Goal: Task Accomplishment & Management: Manage account settings

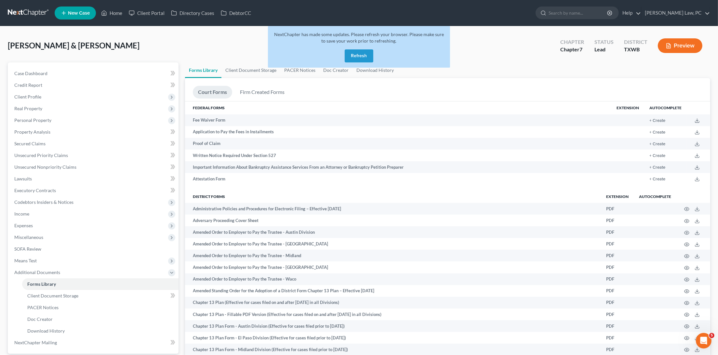
click at [30, 11] on link at bounding box center [29, 13] width 42 height 12
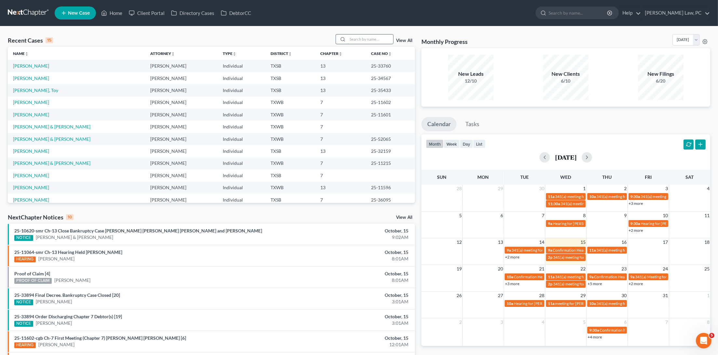
click at [381, 41] on input "search" at bounding box center [371, 38] width 46 height 9
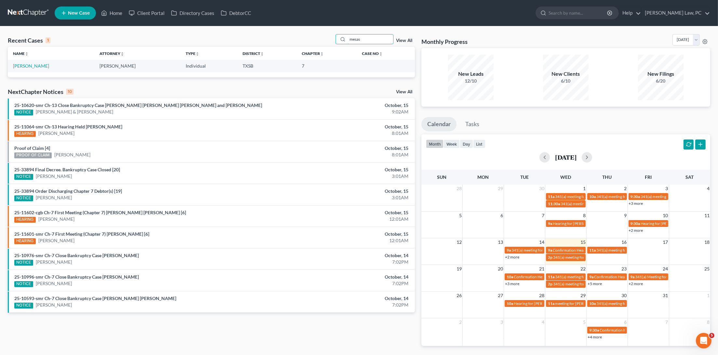
type input "mesas"
drag, startPoint x: 336, startPoint y: 46, endPoint x: 26, endPoint y: 63, distance: 310.6
click at [26, 63] on link "Messam, Herbie" at bounding box center [31, 66] width 36 height 6
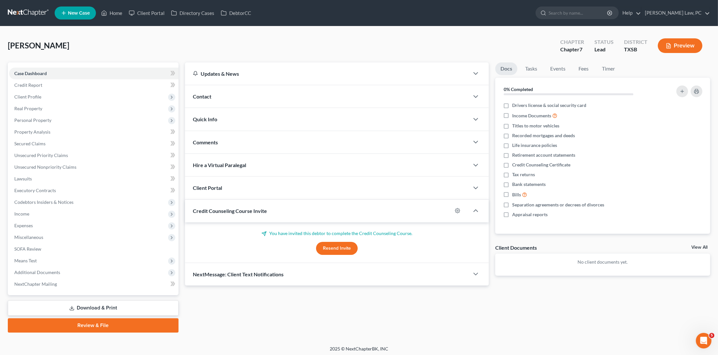
click at [24, 65] on div "Case Dashboard Payments Invoices Payments Payments Credit Report Client Profile…" at bounding box center [93, 178] width 171 height 233
click at [39, 118] on span "Personal Property" at bounding box center [32, 120] width 37 height 6
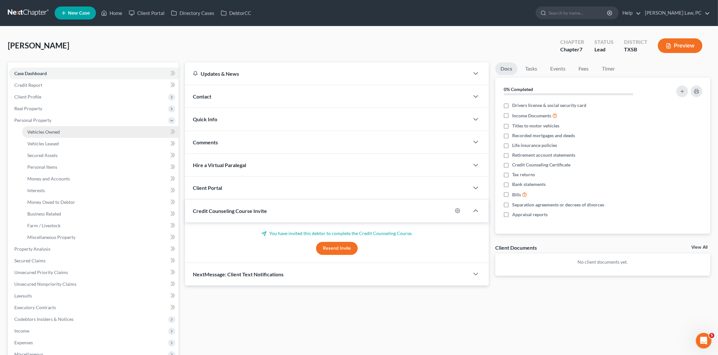
click at [52, 132] on link "Vehicles Owned" at bounding box center [100, 132] width 156 height 12
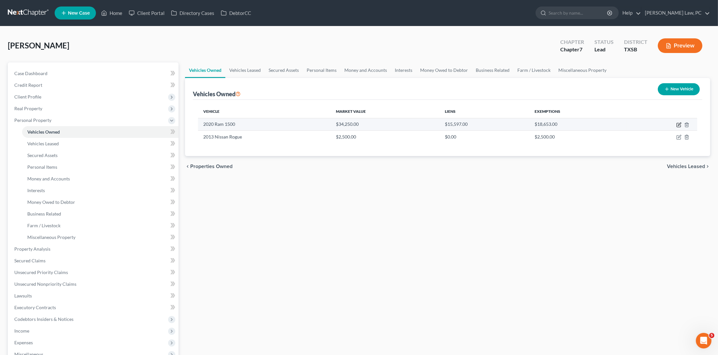
click at [676, 123] on icon "button" at bounding box center [678, 124] width 5 height 5
select select "0"
select select "6"
select select "2"
select select "0"
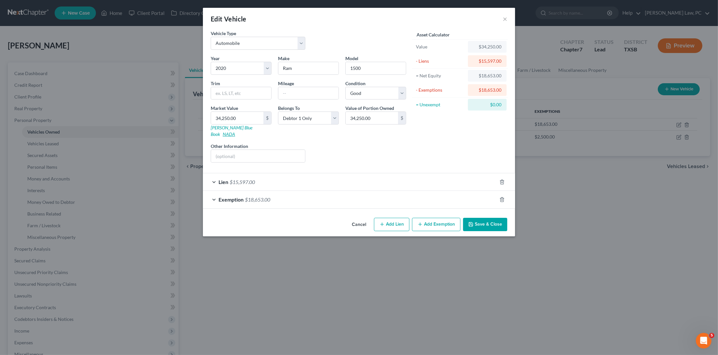
click at [235, 131] on link "NADA" at bounding box center [229, 134] width 12 height 6
click at [232, 116] on input "34,250.00" at bounding box center [237, 118] width 52 height 12
paste input "18,75"
type input "18,750"
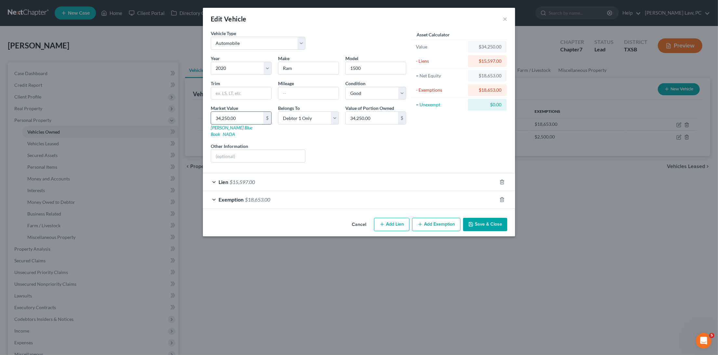
type input "18,750.00"
type input "18,750"
click at [252, 88] on input "text" at bounding box center [241, 93] width 60 height 12
click at [376, 70] on input "1500" at bounding box center [376, 68] width 60 height 12
type input "1500 Classic"
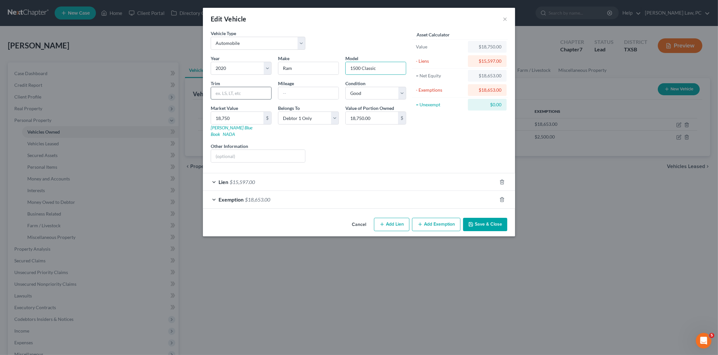
click at [231, 92] on input "text" at bounding box center [241, 93] width 60 height 12
type input "Crew Cab SLT 2WD"
click at [491, 218] on button "Save & Close" at bounding box center [485, 225] width 44 height 14
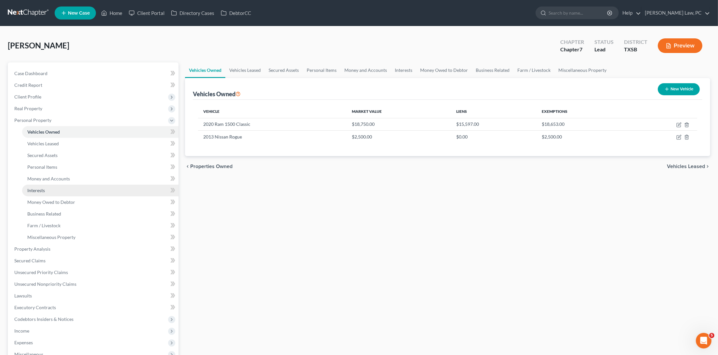
click at [55, 185] on link "Interests" at bounding box center [100, 191] width 156 height 12
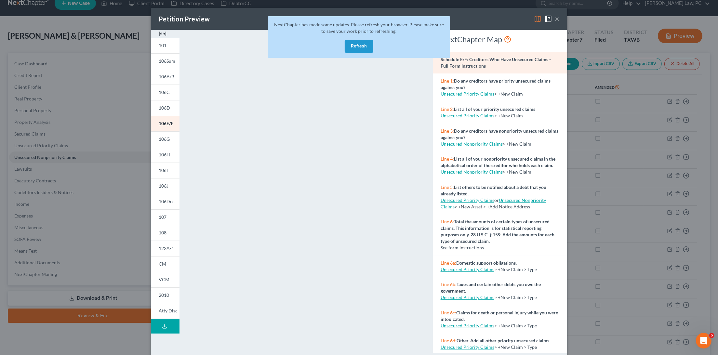
scroll to position [10, 0]
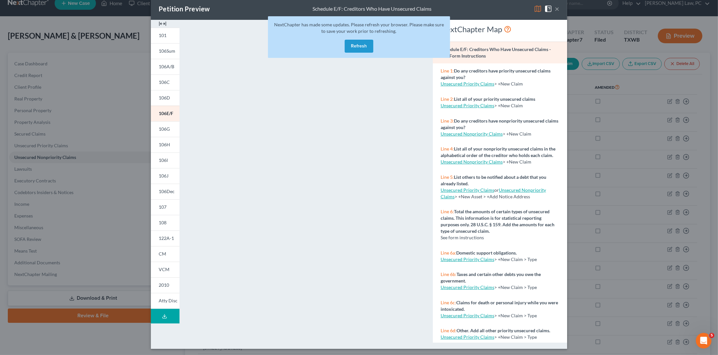
click at [365, 44] on button "Refresh" at bounding box center [359, 46] width 29 height 13
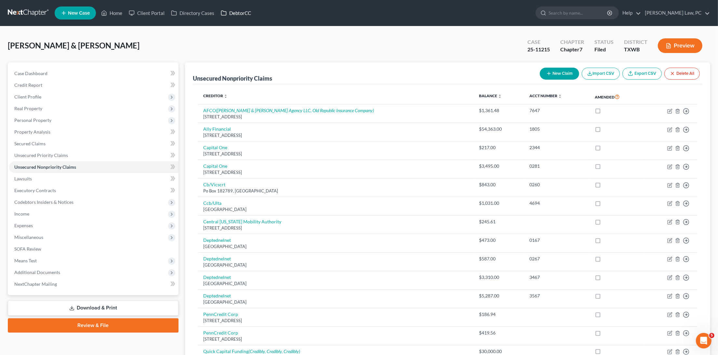
click at [238, 15] on link "DebtorCC" at bounding box center [235, 13] width 37 height 12
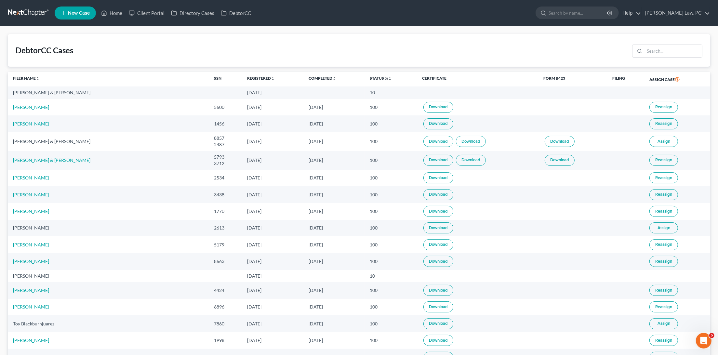
click at [34, 13] on link at bounding box center [29, 13] width 42 height 12
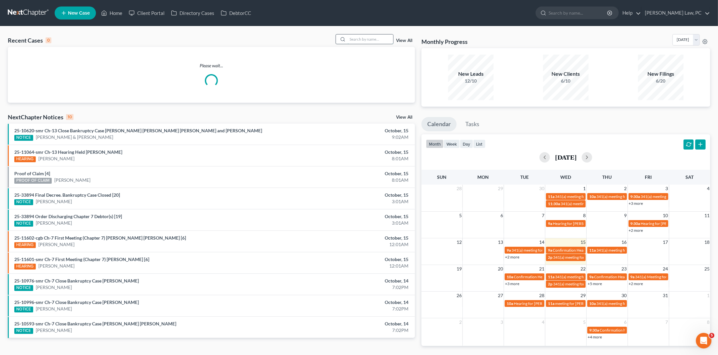
click at [379, 38] on input "search" at bounding box center [371, 38] width 46 height 9
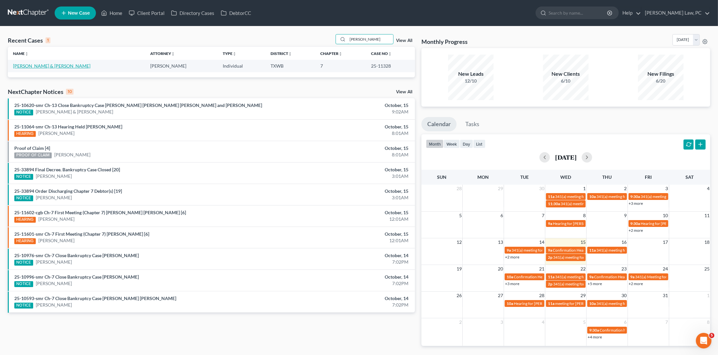
type input "[PERSON_NAME]"
click at [42, 65] on link "[PERSON_NAME] & [PERSON_NAME]" at bounding box center [51, 66] width 77 height 6
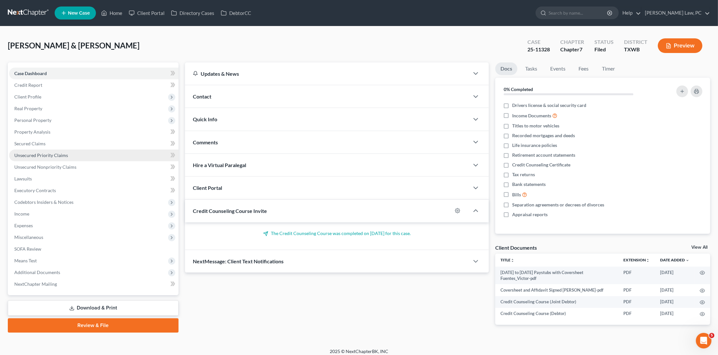
click at [58, 152] on span "Unsecured Priority Claims" at bounding box center [41, 155] width 54 height 6
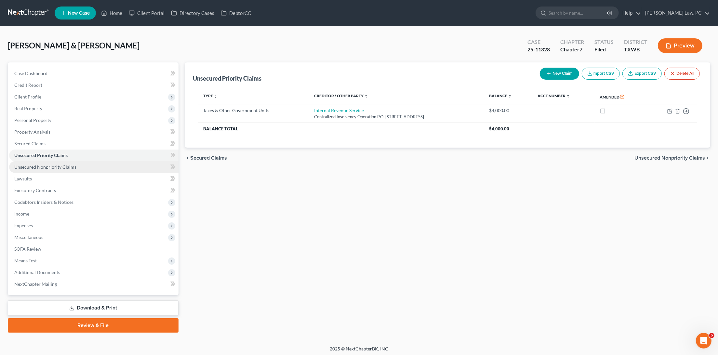
click at [66, 164] on span "Unsecured Nonpriority Claims" at bounding box center [45, 167] width 62 height 6
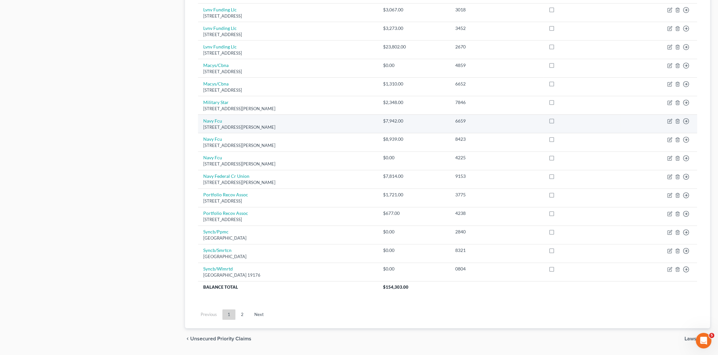
scroll to position [378, 0]
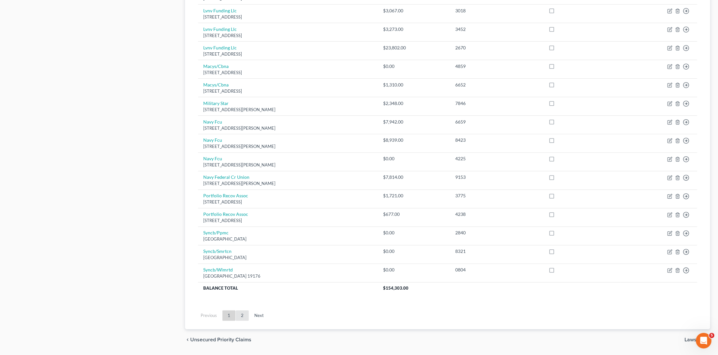
click at [239, 310] on link "2" at bounding box center [242, 315] width 13 height 10
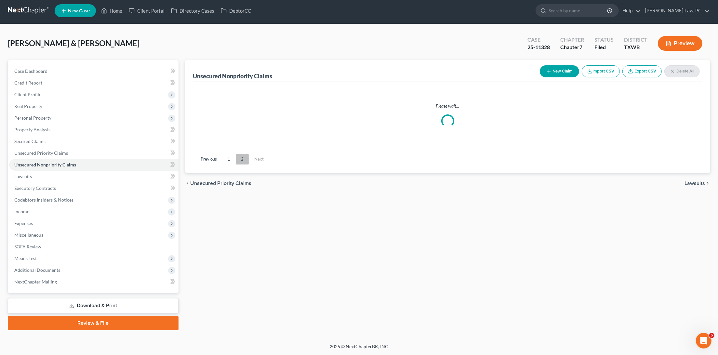
scroll to position [0, 0]
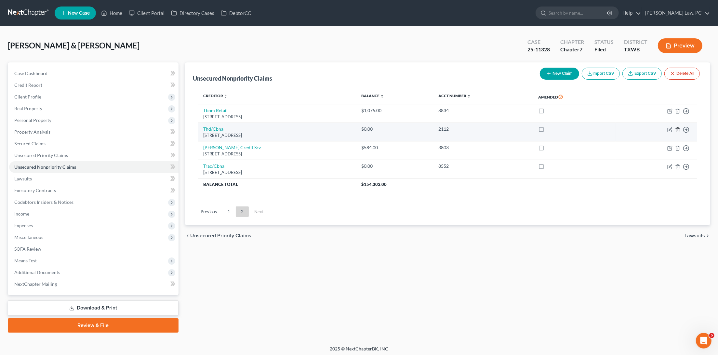
click at [678, 129] on line "button" at bounding box center [678, 129] width 0 height 1
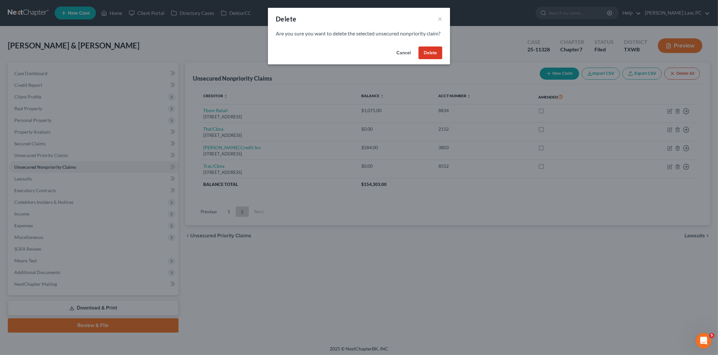
click at [434, 59] on button "Delete" at bounding box center [430, 52] width 24 height 13
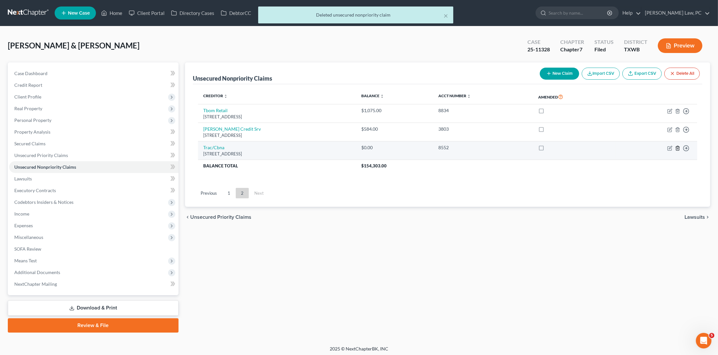
click at [678, 148] on icon "button" at bounding box center [677, 148] width 5 height 5
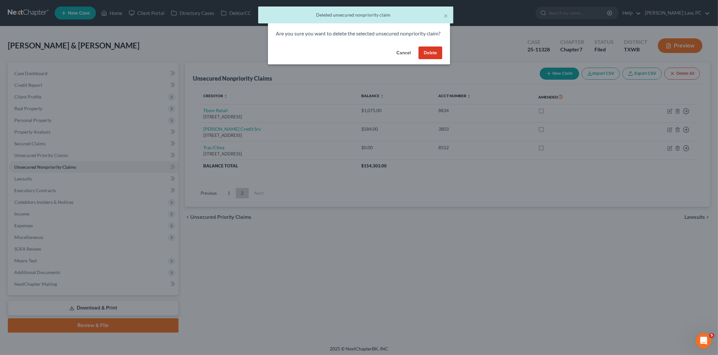
click at [430, 59] on button "Delete" at bounding box center [430, 52] width 24 height 13
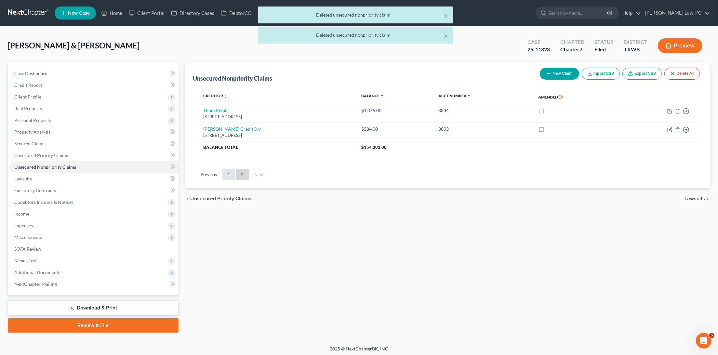
click at [231, 172] on link "1" at bounding box center [228, 174] width 13 height 10
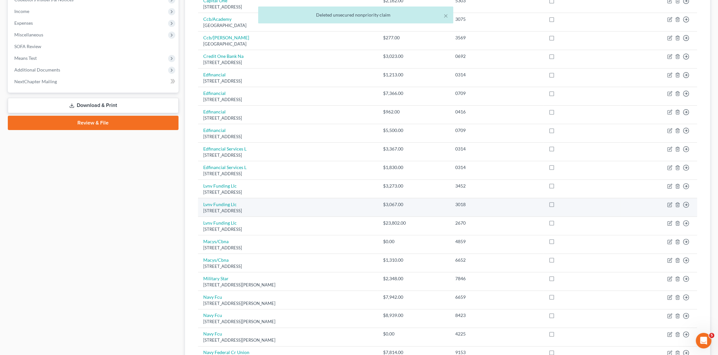
scroll to position [205, 0]
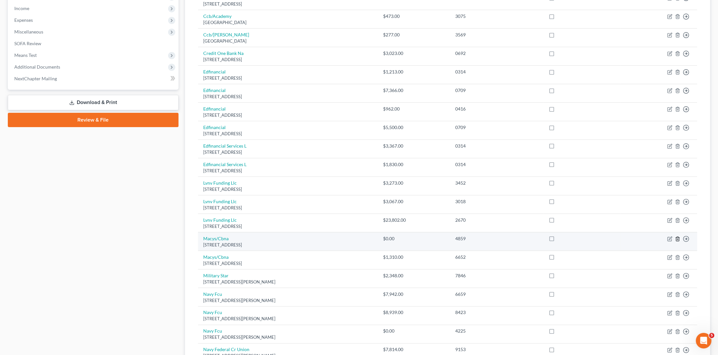
click at [678, 236] on icon "button" at bounding box center [677, 238] width 5 height 5
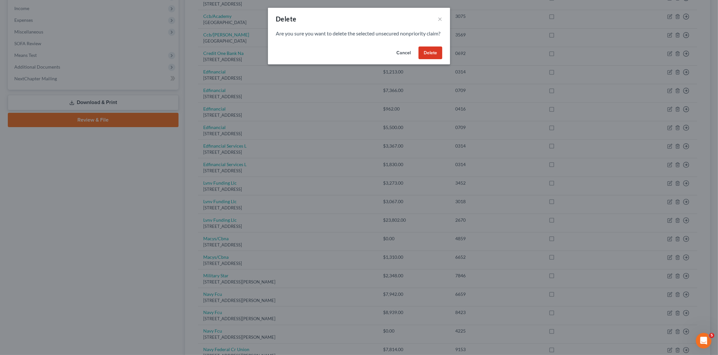
click at [430, 56] on button "Delete" at bounding box center [430, 52] width 24 height 13
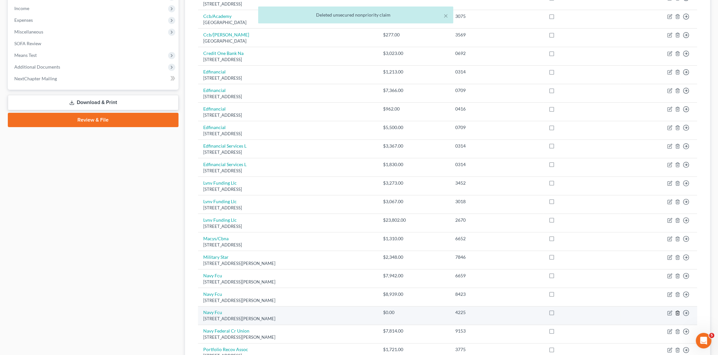
click at [677, 313] on line "button" at bounding box center [677, 313] width 0 height 1
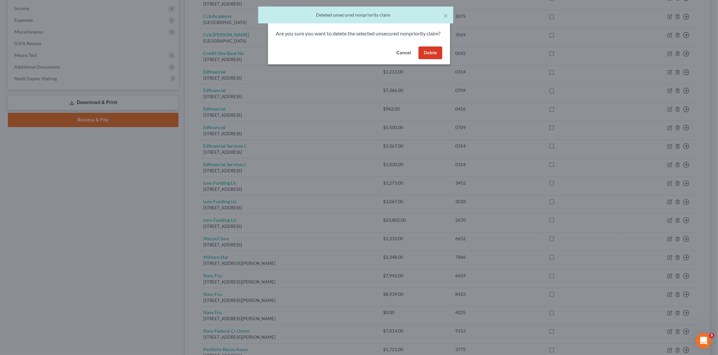
click at [434, 59] on button "Delete" at bounding box center [430, 52] width 24 height 13
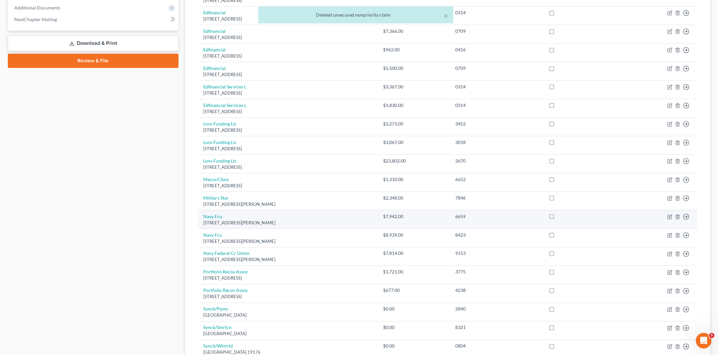
scroll to position [270, 0]
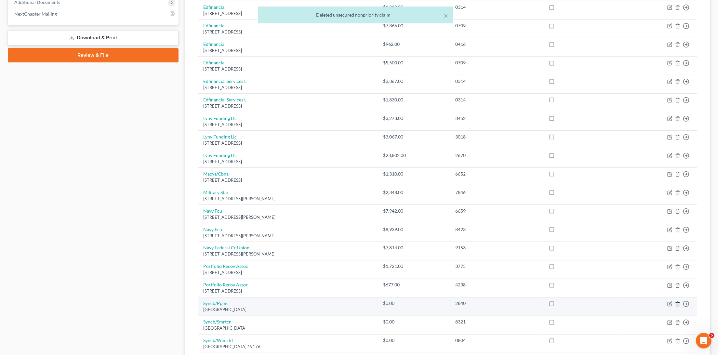
click at [677, 301] on icon "button" at bounding box center [677, 303] width 5 height 5
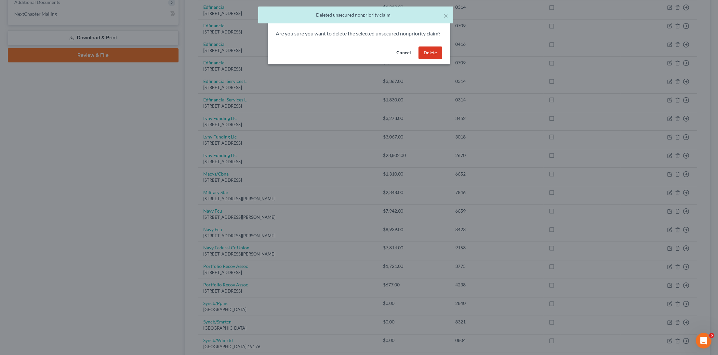
click at [435, 57] on button "Delete" at bounding box center [430, 52] width 24 height 13
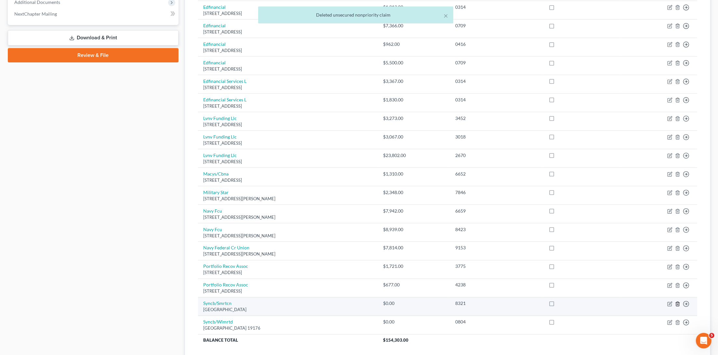
click at [678, 304] on line "button" at bounding box center [678, 304] width 0 height 1
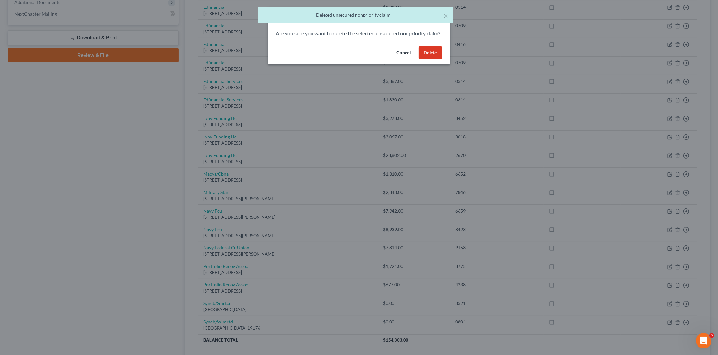
click at [434, 59] on button "Delete" at bounding box center [430, 52] width 24 height 13
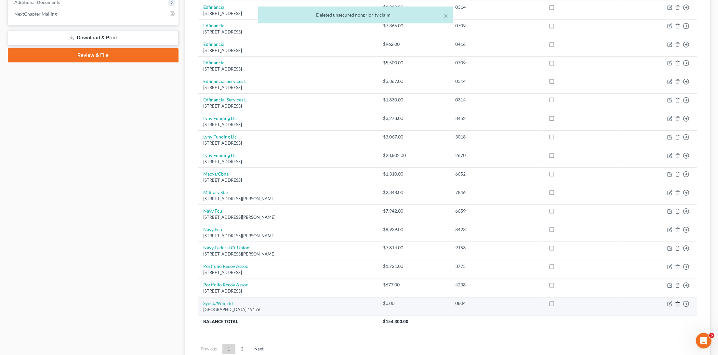
click at [678, 301] on icon "button" at bounding box center [677, 303] width 5 height 5
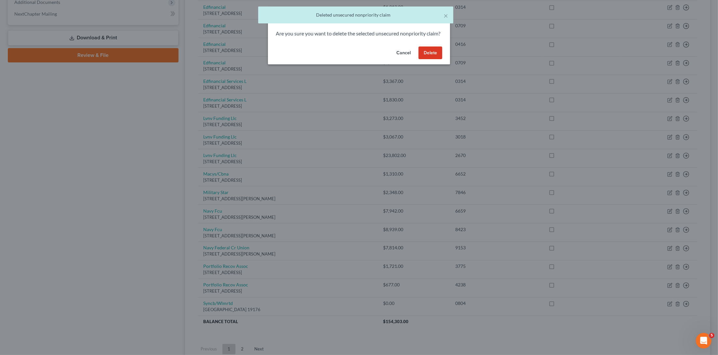
click at [428, 59] on button "Delete" at bounding box center [430, 52] width 24 height 13
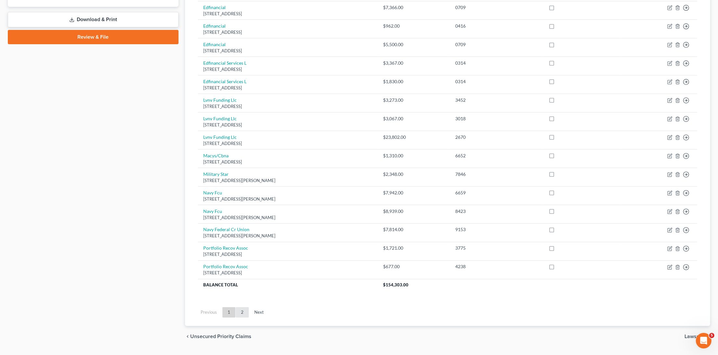
scroll to position [288, 0]
click at [244, 308] on link "2" at bounding box center [242, 313] width 13 height 10
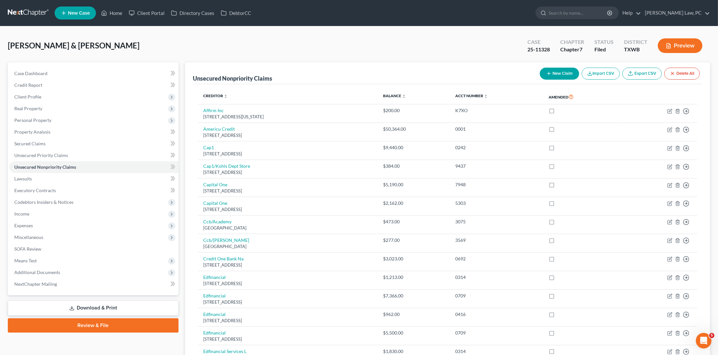
scroll to position [0, 0]
